Goal: Task Accomplishment & Management: Manage account settings

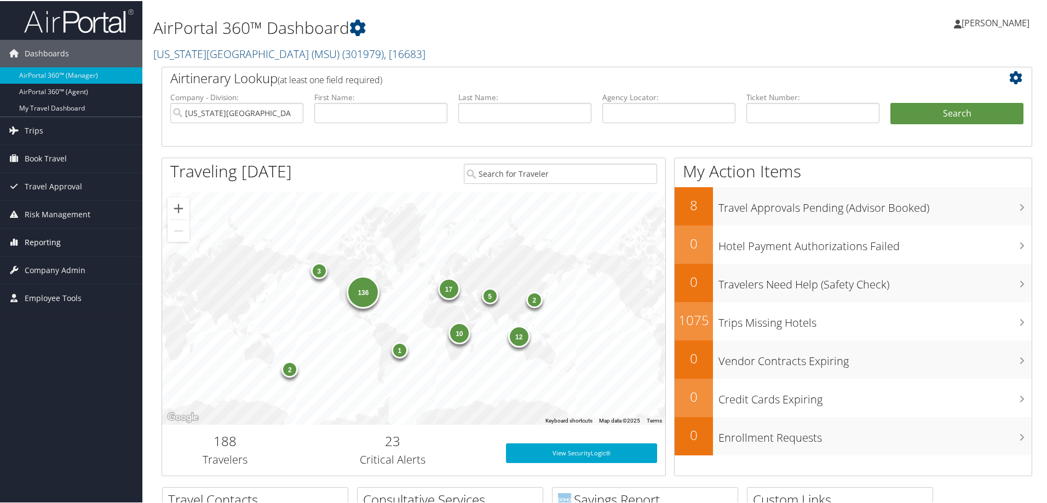
click at [57, 244] on span "Reporting" at bounding box center [43, 241] width 36 height 27
click at [44, 354] on span "Company Admin" at bounding box center [55, 351] width 61 height 27
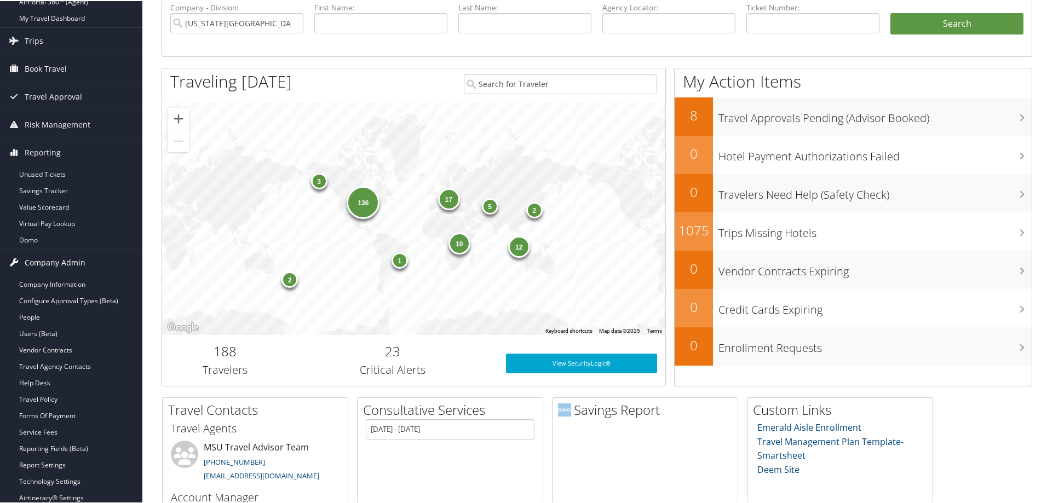
scroll to position [110, 0]
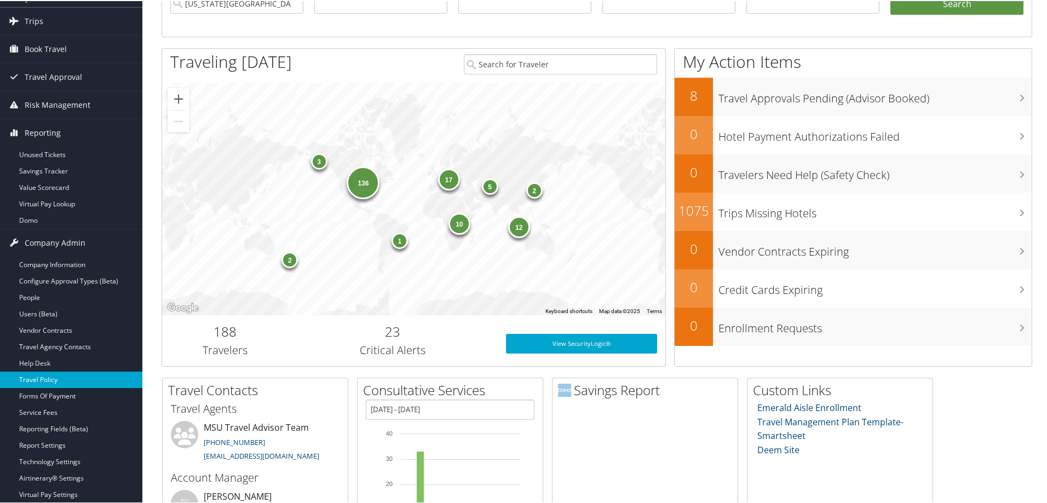
click at [48, 380] on link "Travel Policy" at bounding box center [71, 379] width 142 height 16
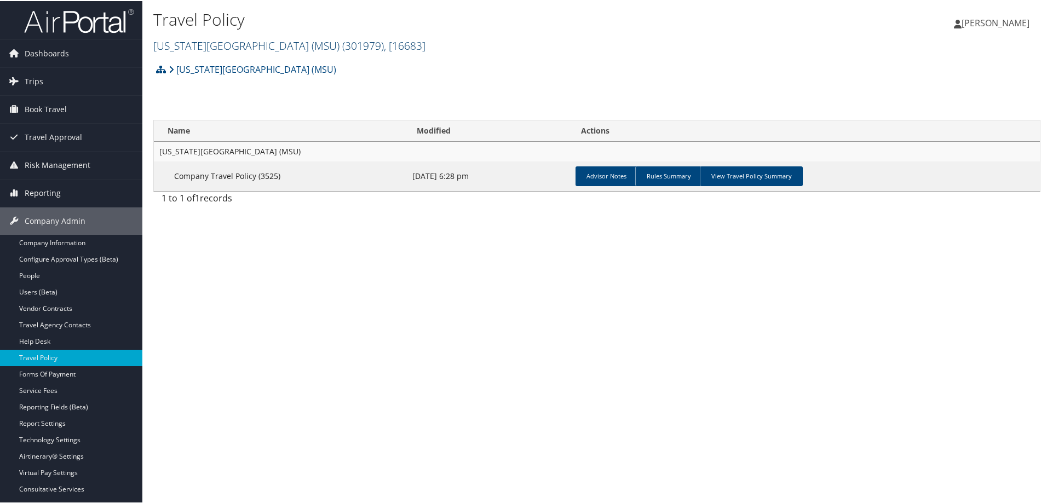
click at [389, 43] on span ", [ 16683 ]" at bounding box center [405, 44] width 42 height 15
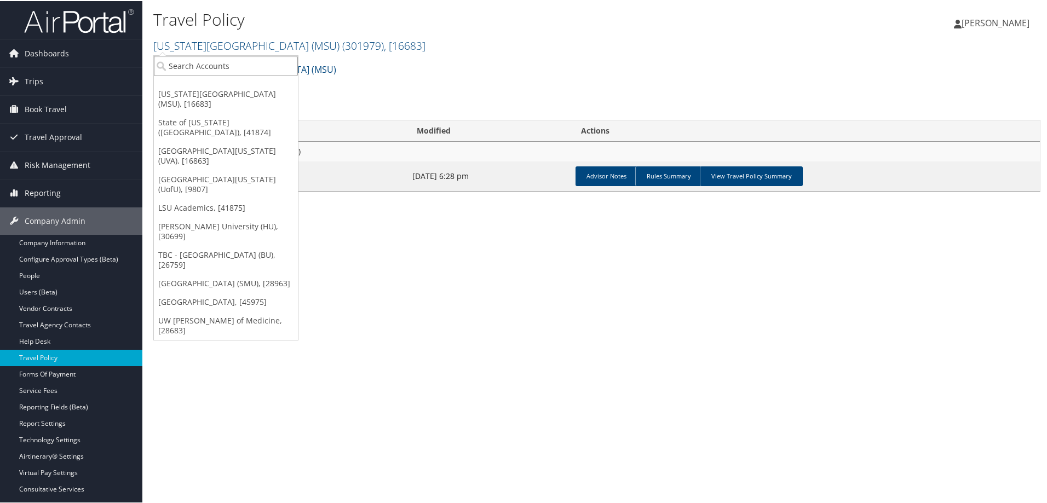
click at [240, 62] on input "search" at bounding box center [226, 65] width 144 height 20
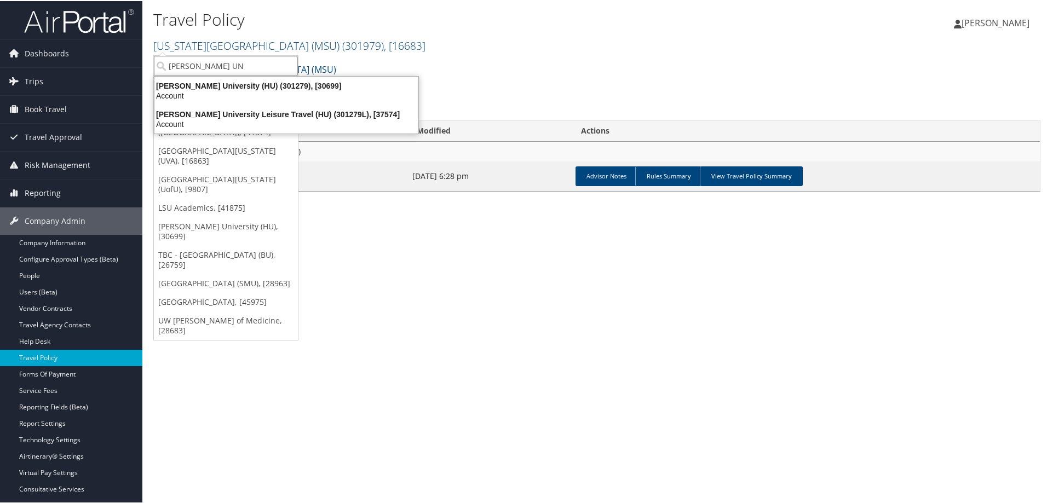
type input "HOWARD UNI"
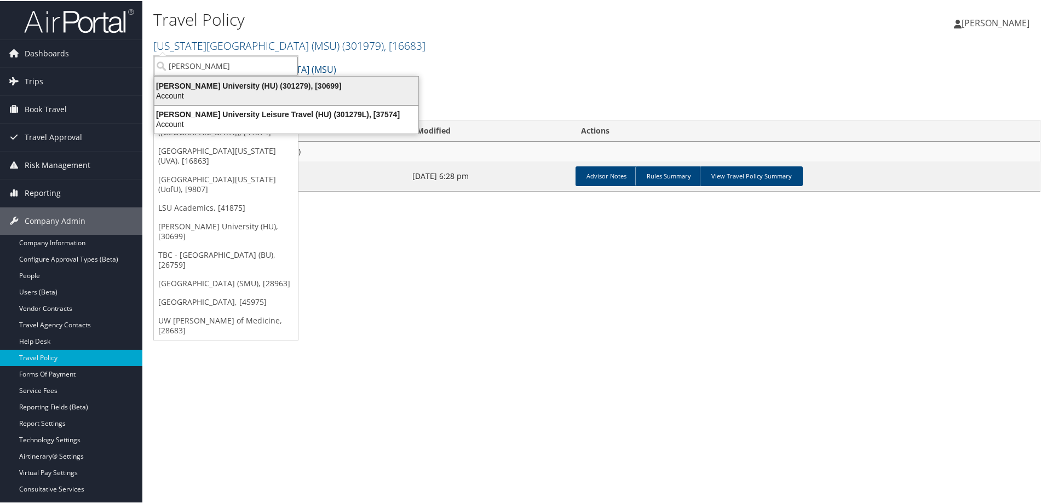
click at [231, 90] on div "Account" at bounding box center [286, 95] width 277 height 10
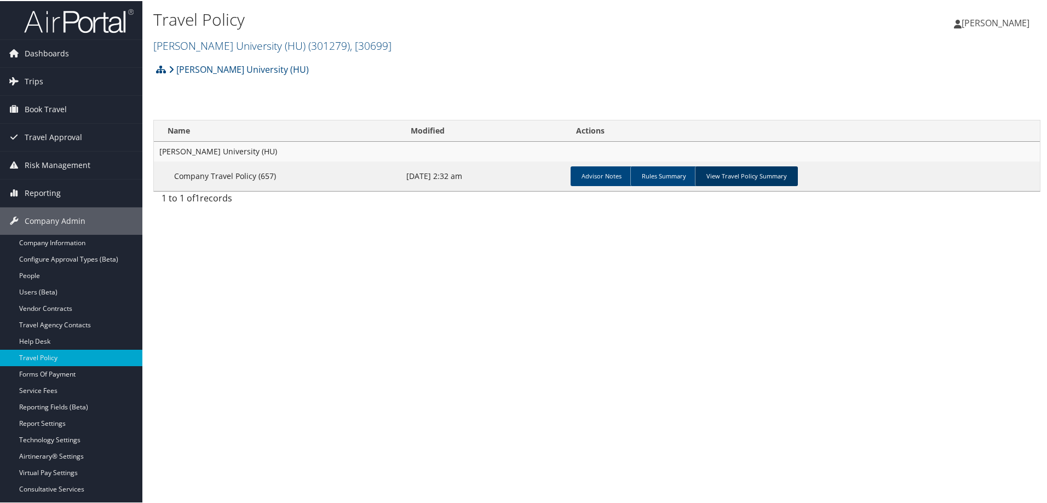
click at [746, 176] on link "View Travel Policy Summary" at bounding box center [746, 175] width 103 height 20
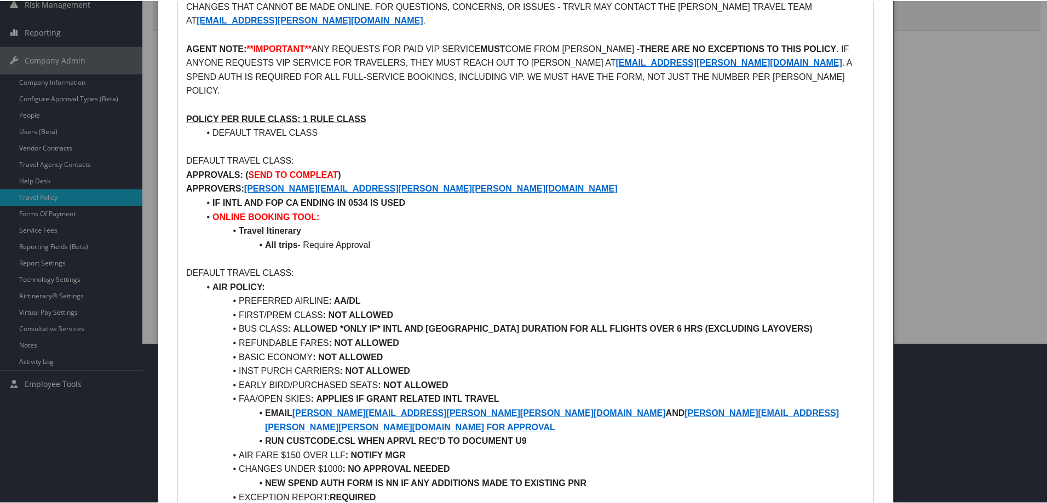
scroll to position [164, 0]
